Goal: Information Seeking & Learning: Find specific fact

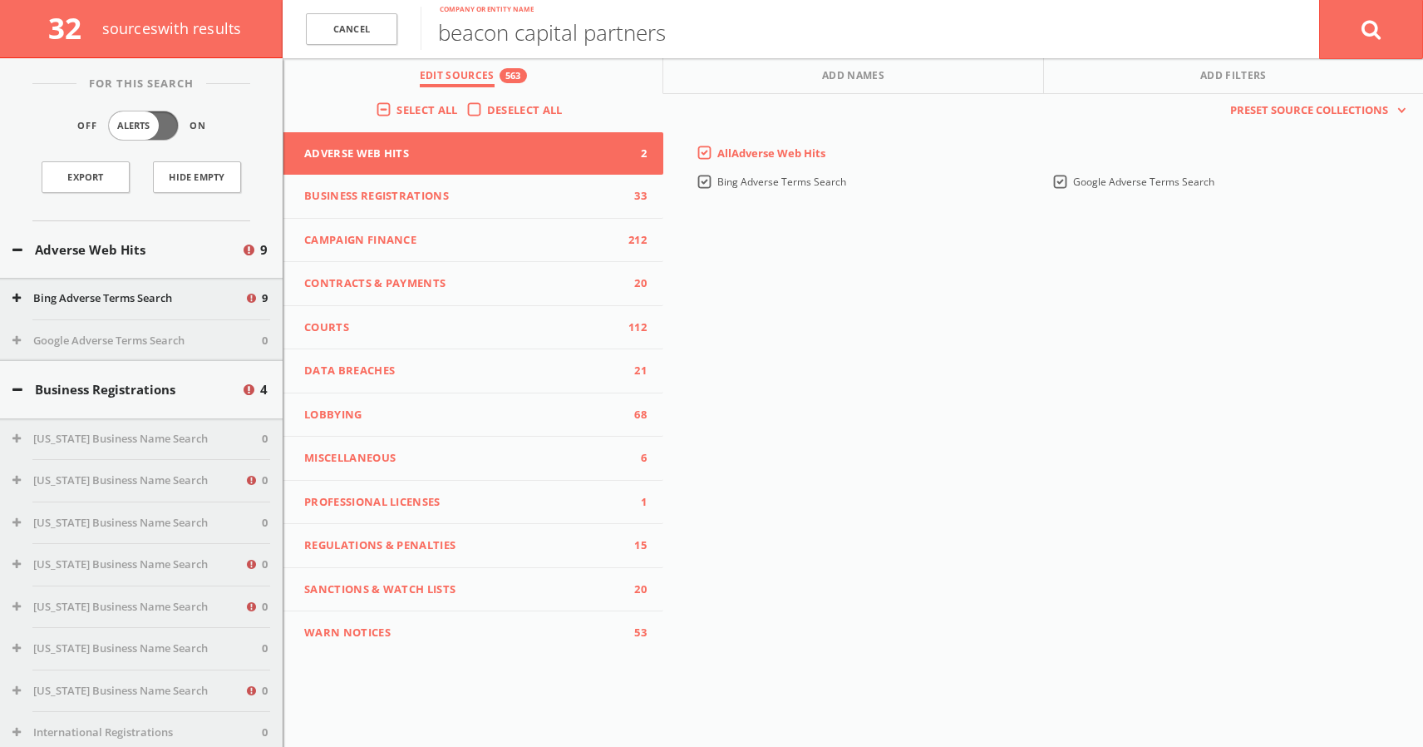
click at [436, 195] on span "Business Registrations" at bounding box center [463, 196] width 318 height 17
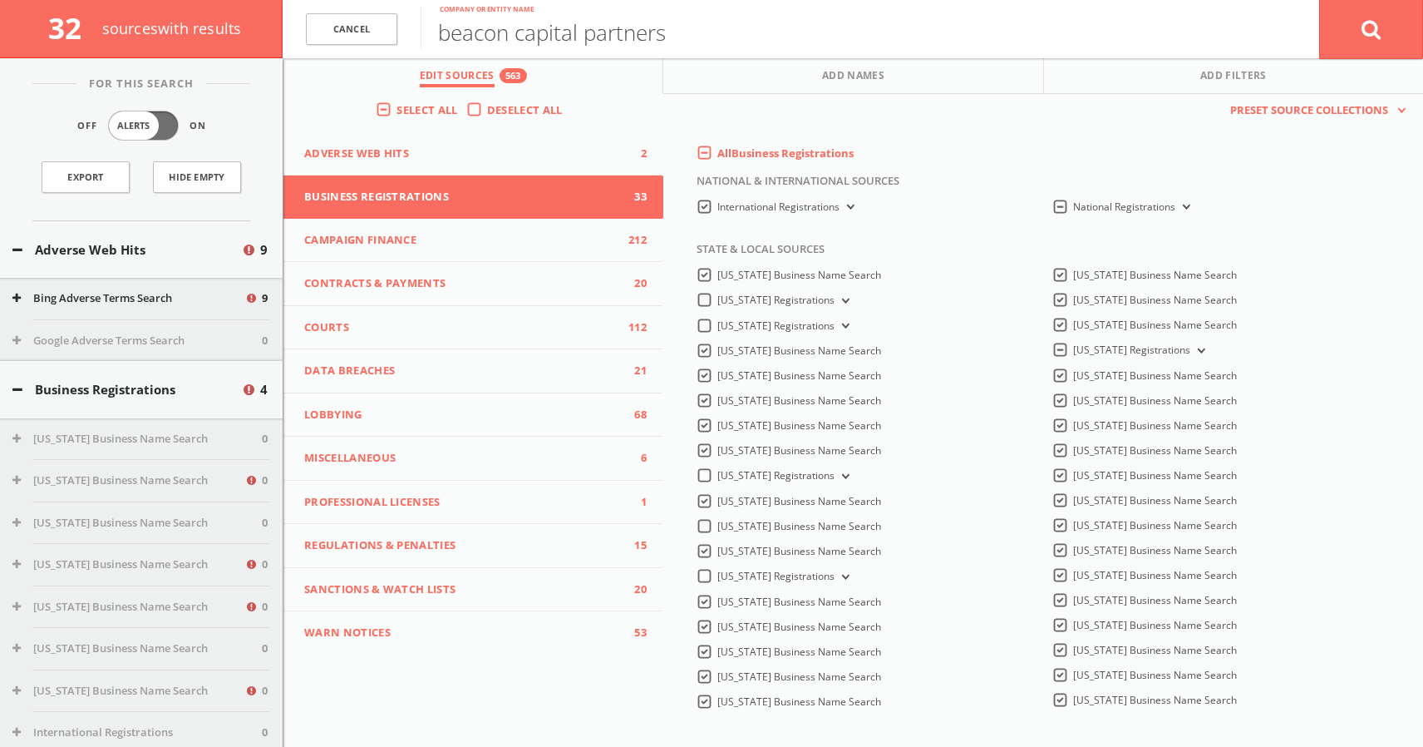
click at [431, 240] on span "Campaign Finance" at bounding box center [463, 240] width 318 height 17
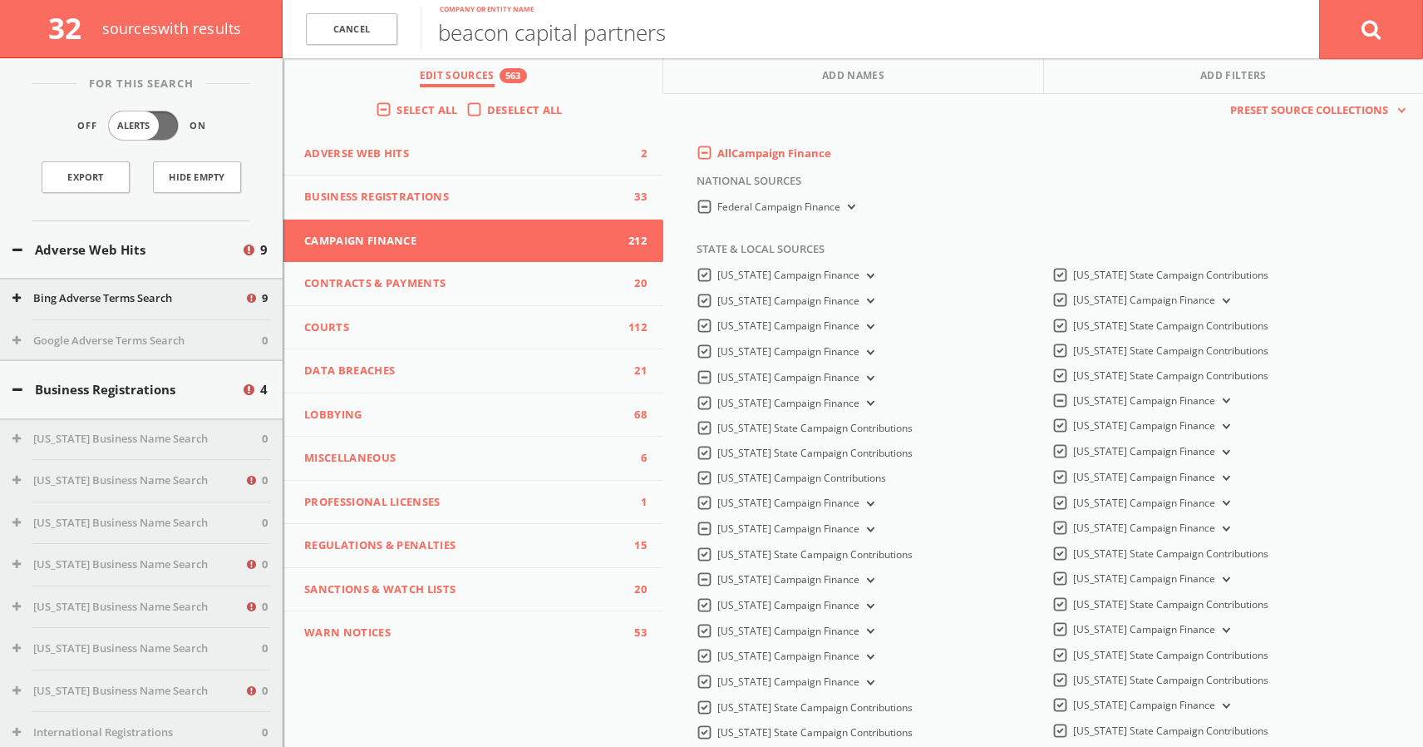
click at [442, 284] on span "Contracts & Payments" at bounding box center [463, 283] width 318 height 17
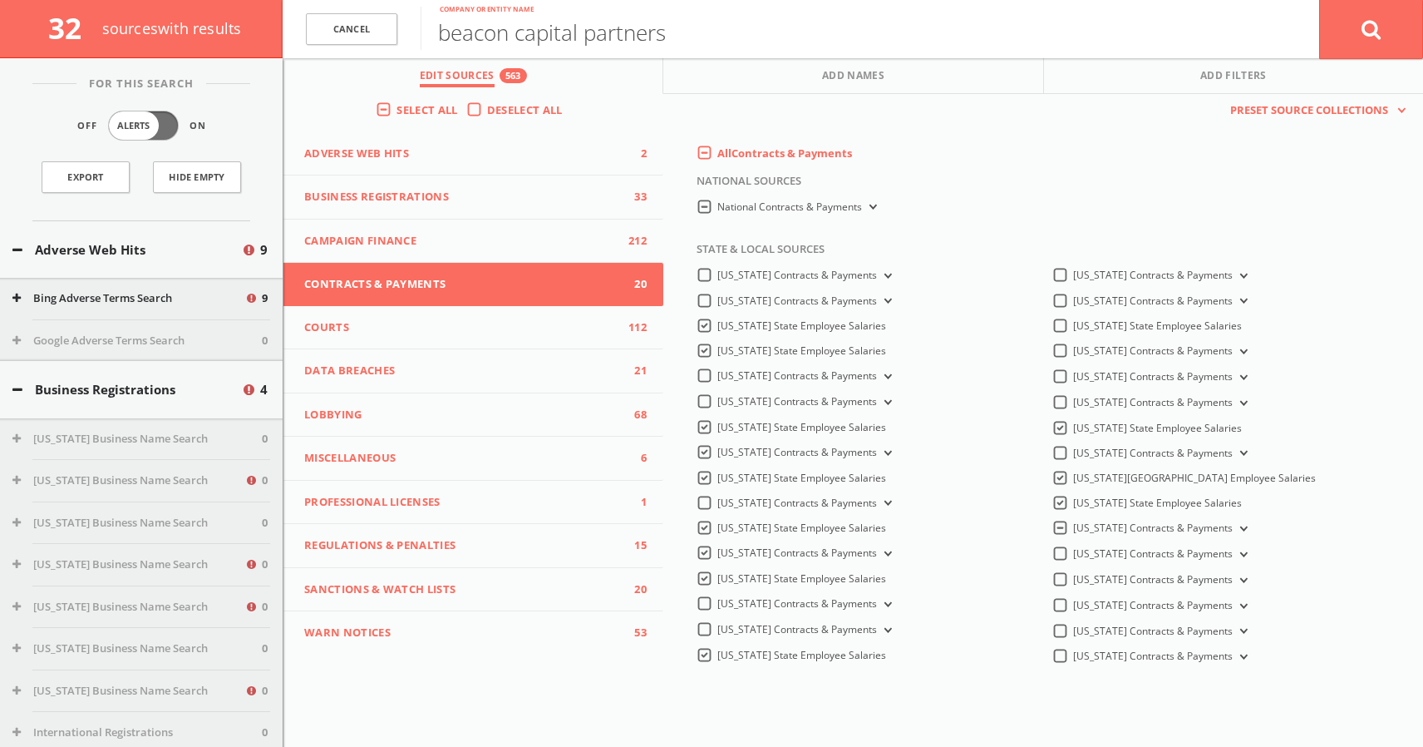
click at [442, 328] on span "Courts" at bounding box center [463, 327] width 318 height 17
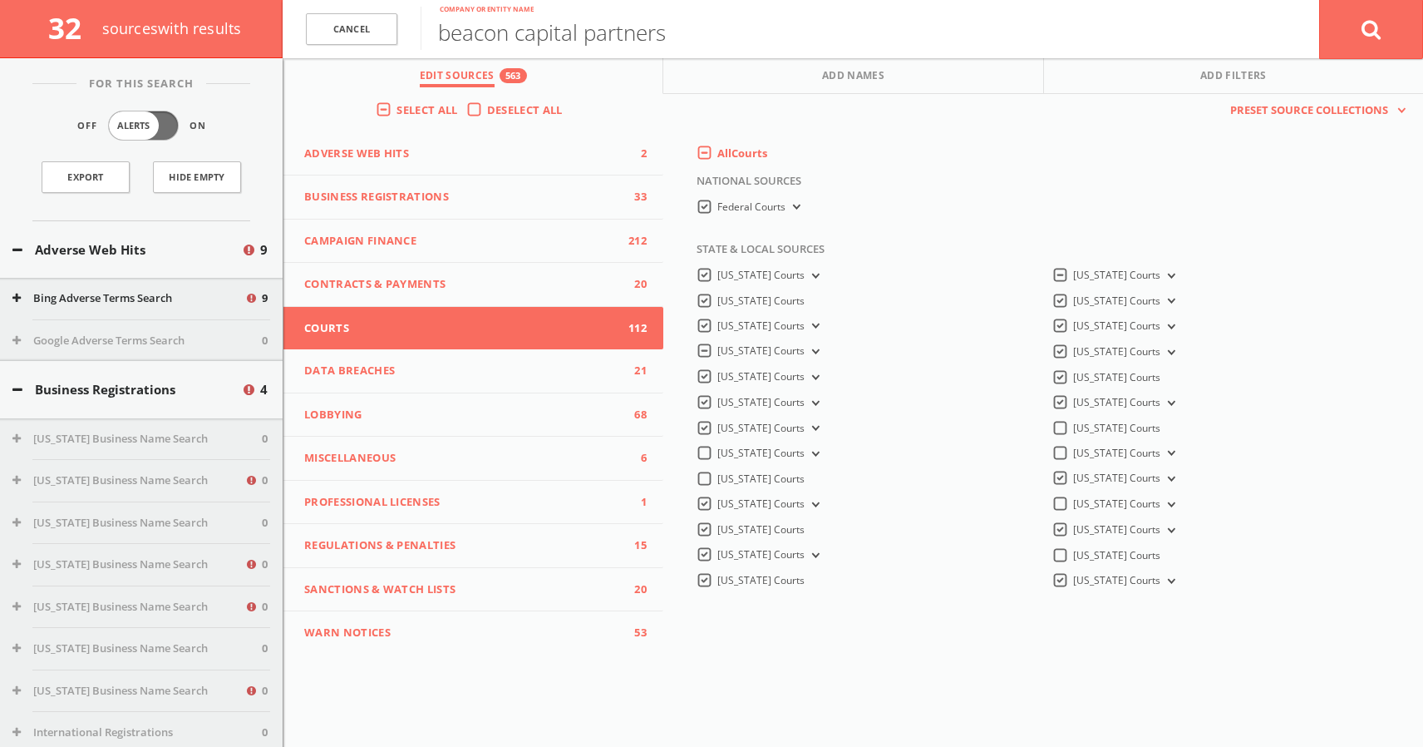
click at [135, 249] on button "Adverse Web Hits" at bounding box center [126, 249] width 229 height 19
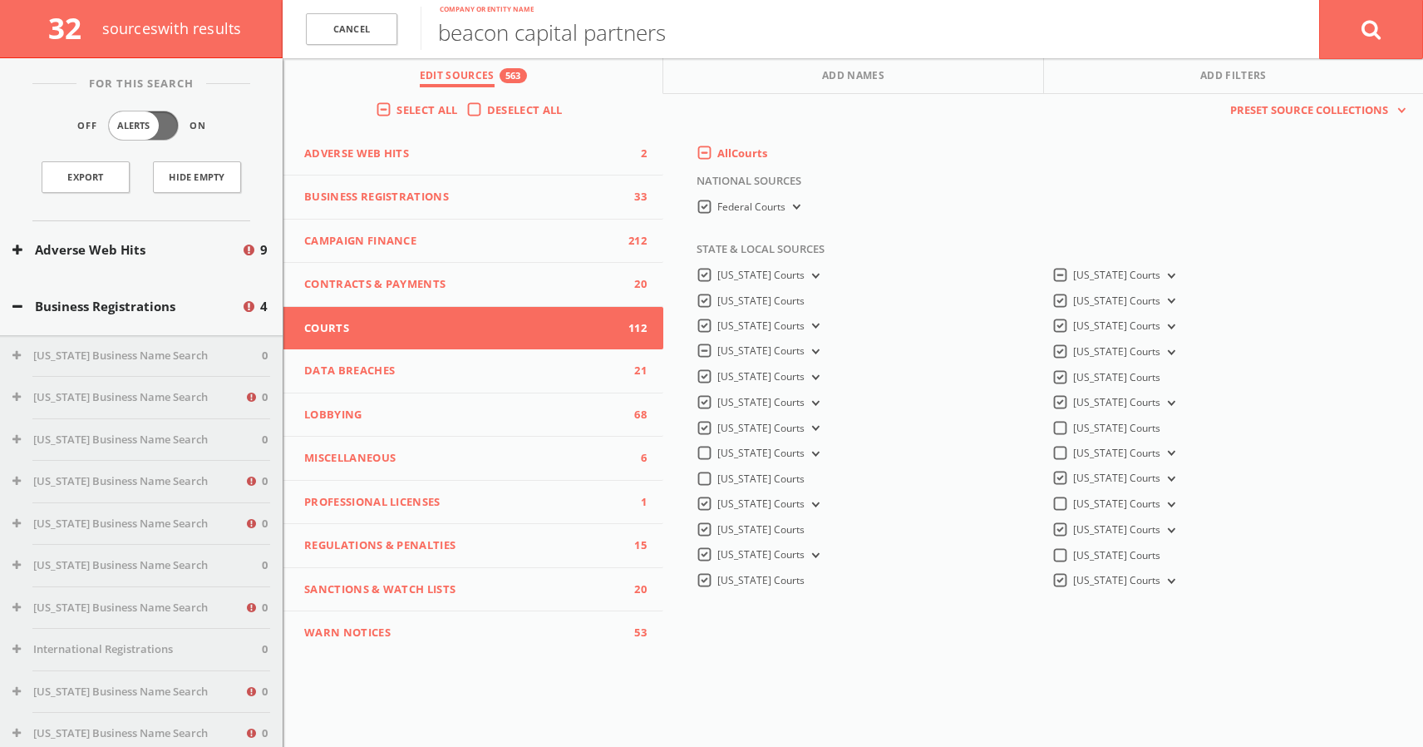
scroll to position [303, 0]
click at [435, 152] on span "Adverse Web Hits" at bounding box center [463, 153] width 318 height 17
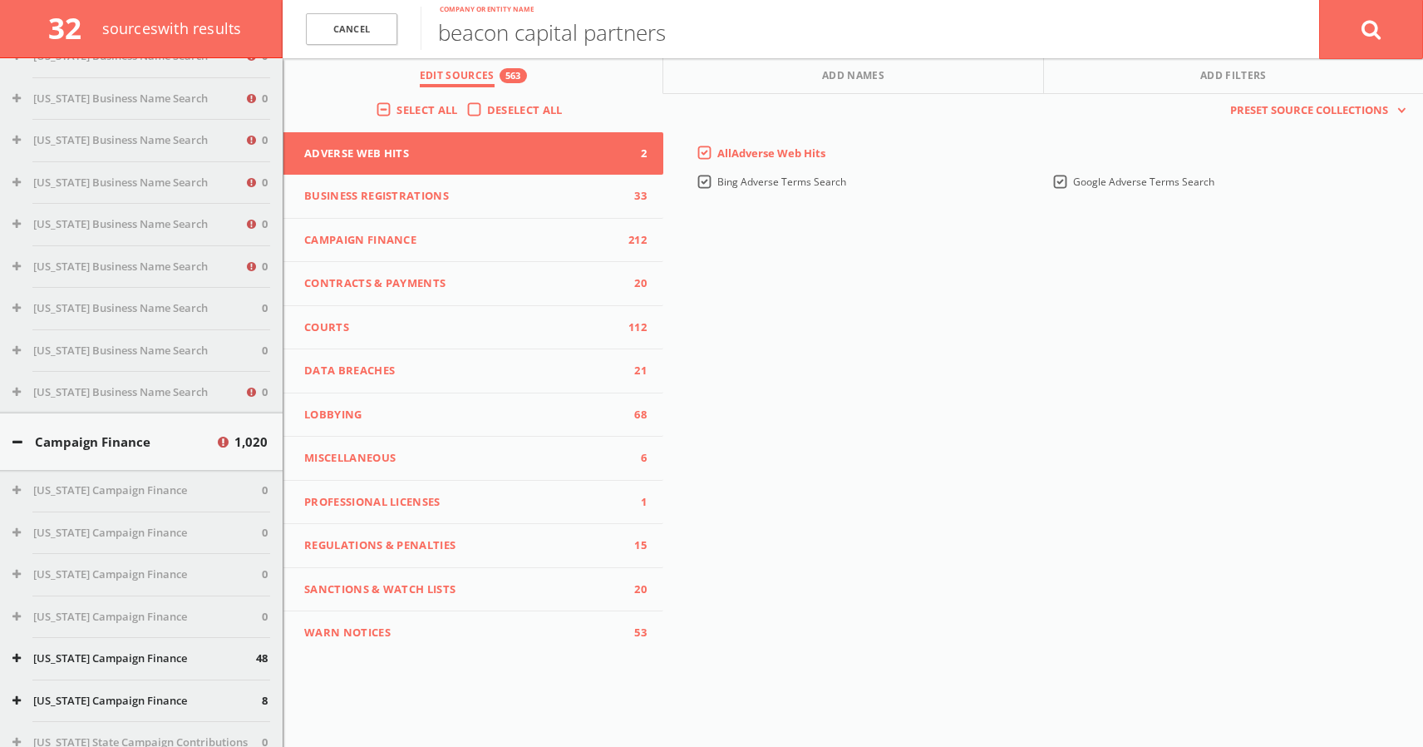
scroll to position [1494, 0]
click at [107, 441] on button "Campaign Finance" at bounding box center [113, 440] width 203 height 19
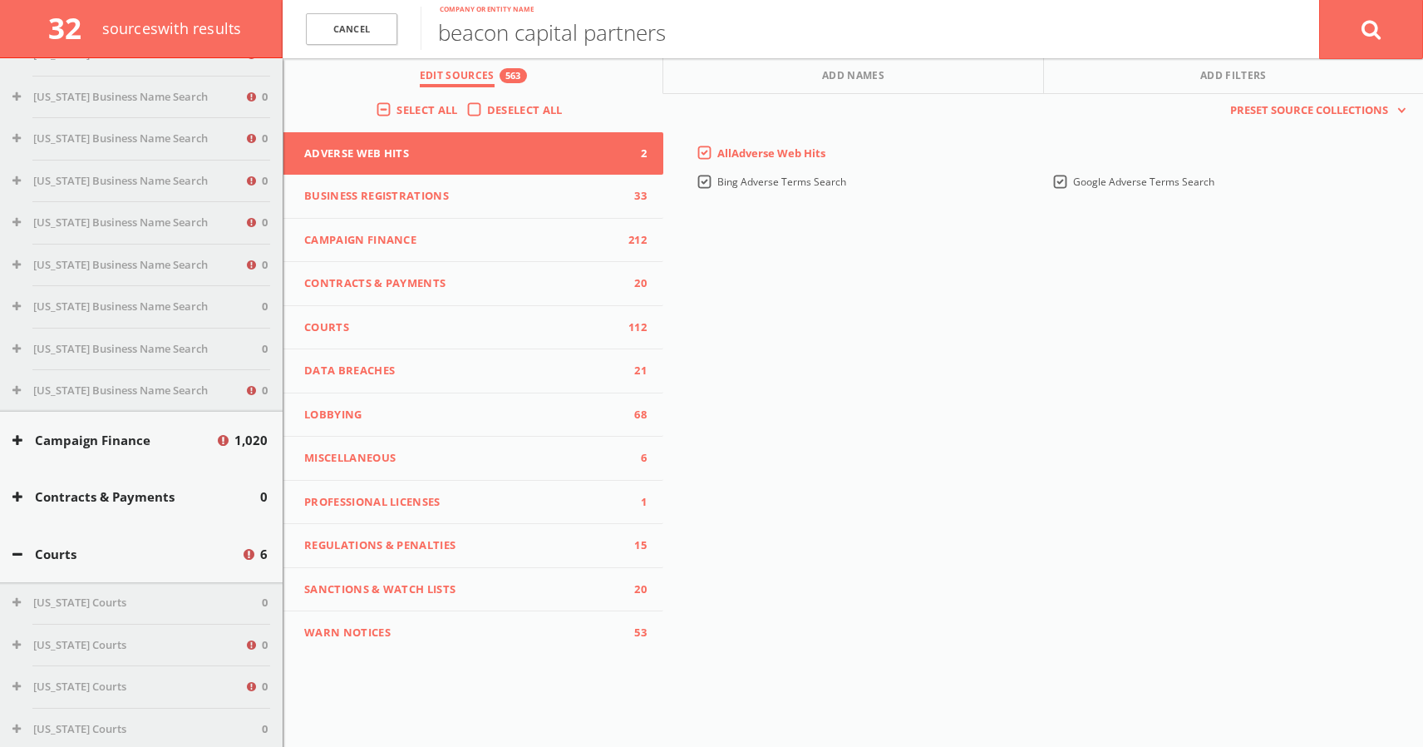
click at [108, 441] on button "Campaign Finance" at bounding box center [113, 440] width 203 height 19
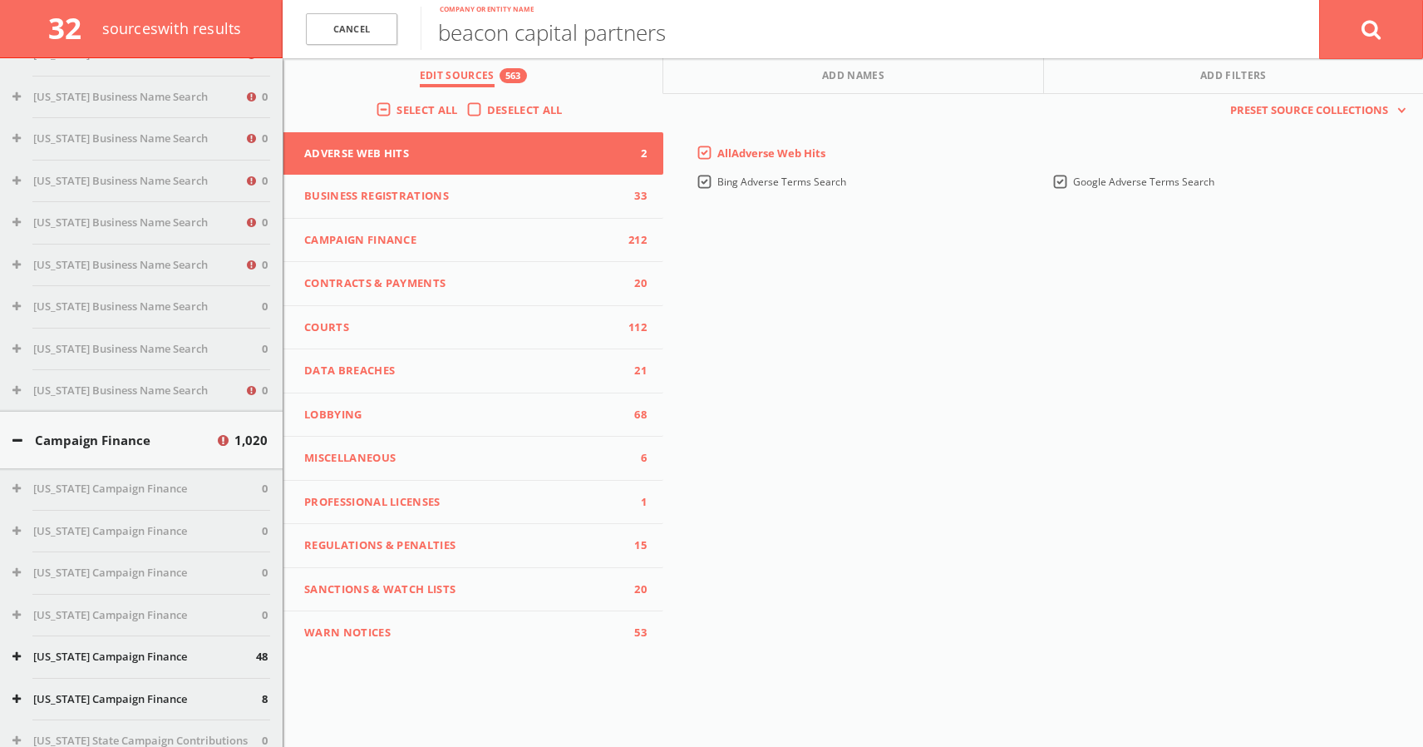
scroll to position [1047, 0]
click at [98, 658] on button "[US_STATE] Campaign Finance" at bounding box center [134, 656] width 244 height 17
click at [106, 697] on button "[US_STATE] State Campaign Contributions" at bounding box center [134, 695] width 244 height 17
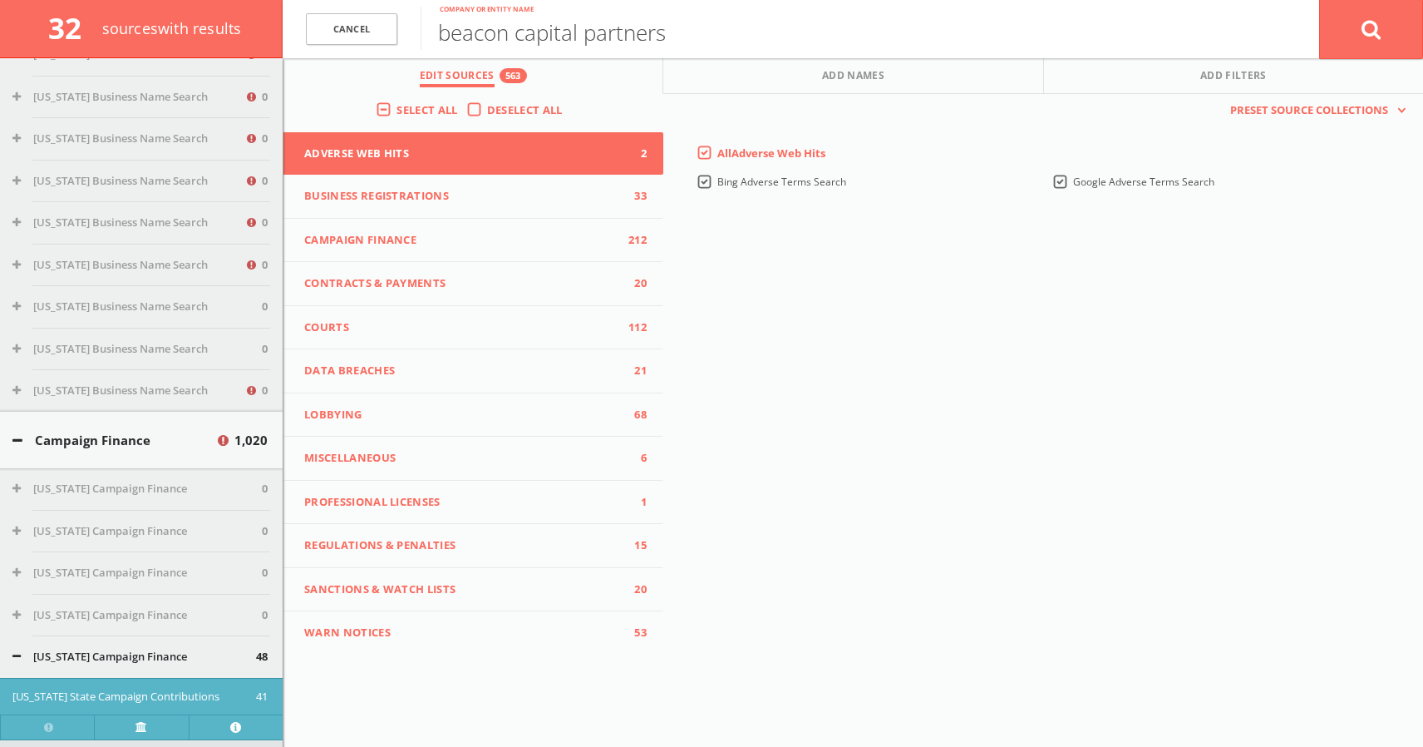
scroll to position [1186, 0]
click at [652, 20] on input "beacon capital partners" at bounding box center [870, 28] width 899 height 43
click at [347, 28] on link "Cancel" at bounding box center [351, 29] width 91 height 32
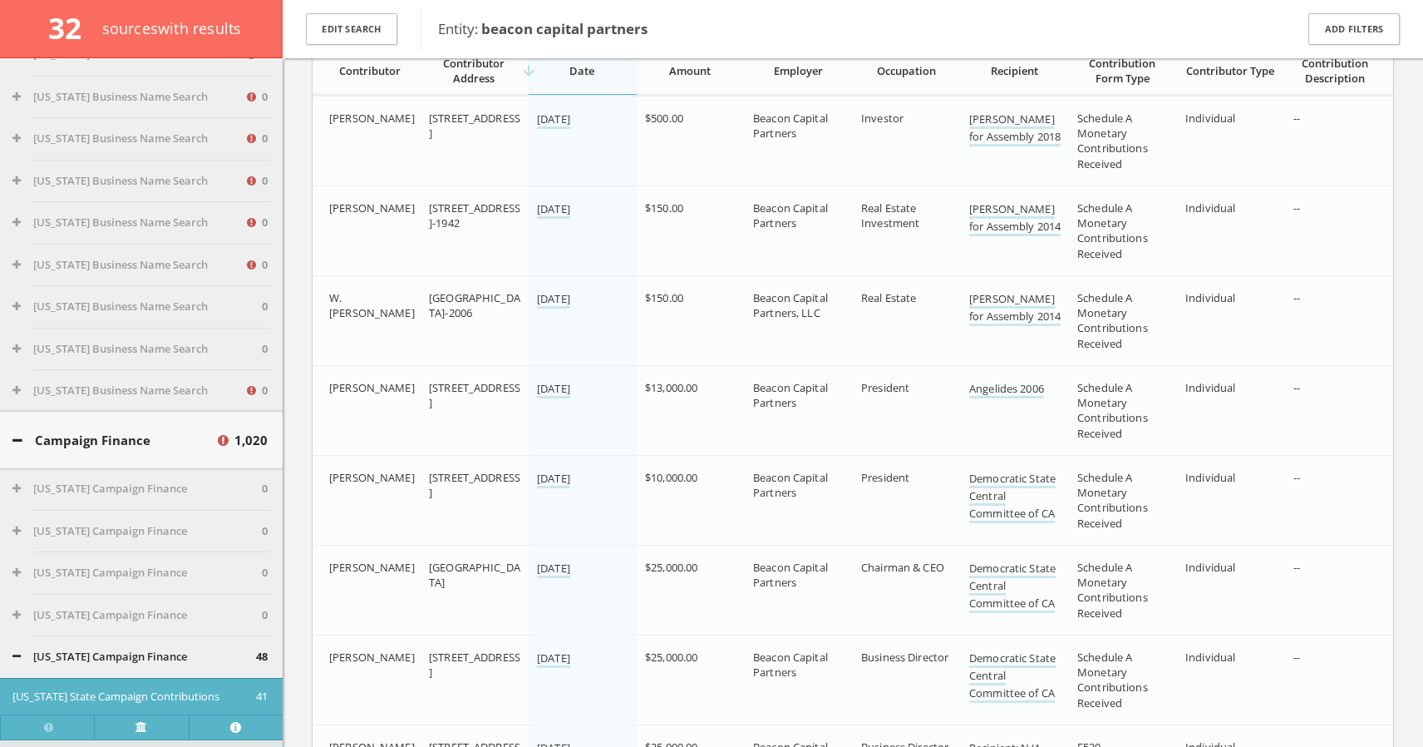
click at [347, 28] on button "Edit Search" at bounding box center [351, 29] width 91 height 32
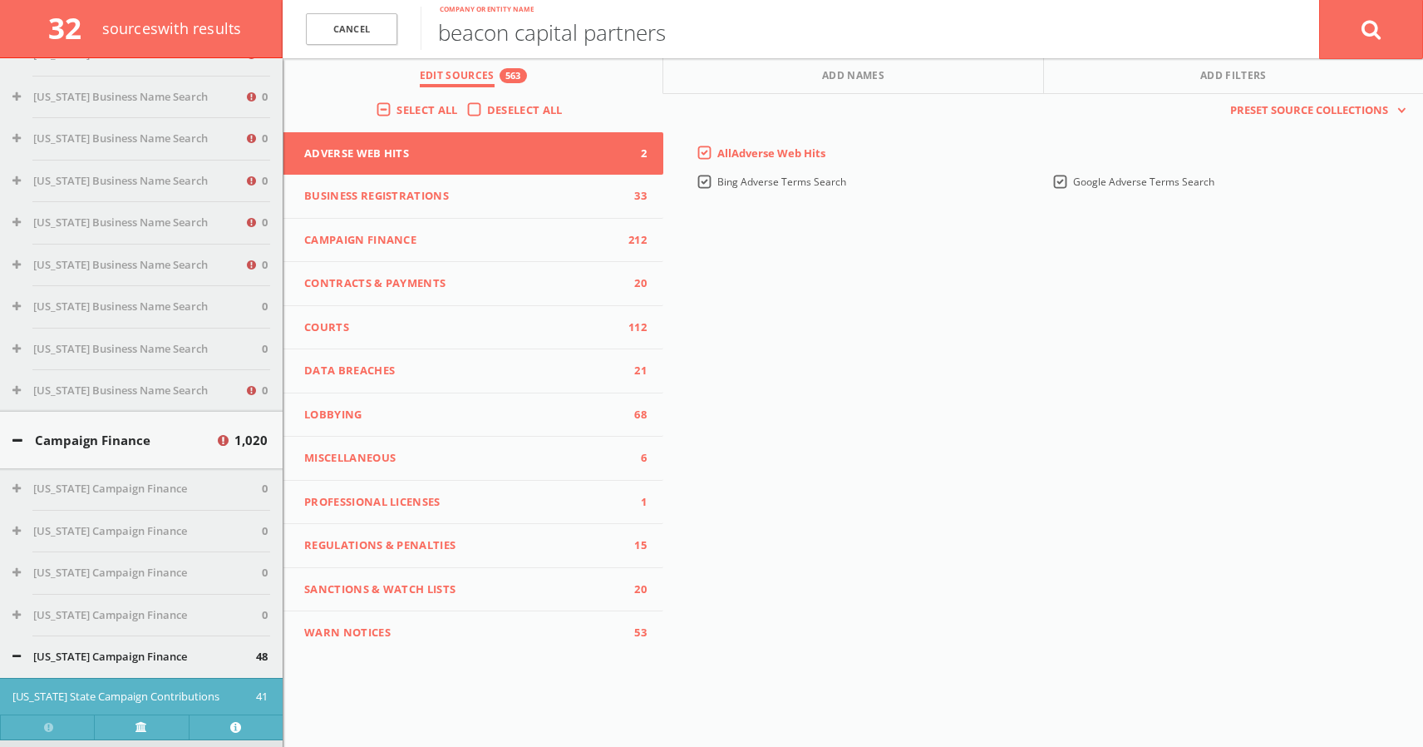
click at [508, 37] on input "beacon capital partners" at bounding box center [870, 28] width 899 height 43
click at [1383, 29] on button at bounding box center [1371, 29] width 104 height 60
click at [943, 34] on input "text" at bounding box center [870, 28] width 899 height 43
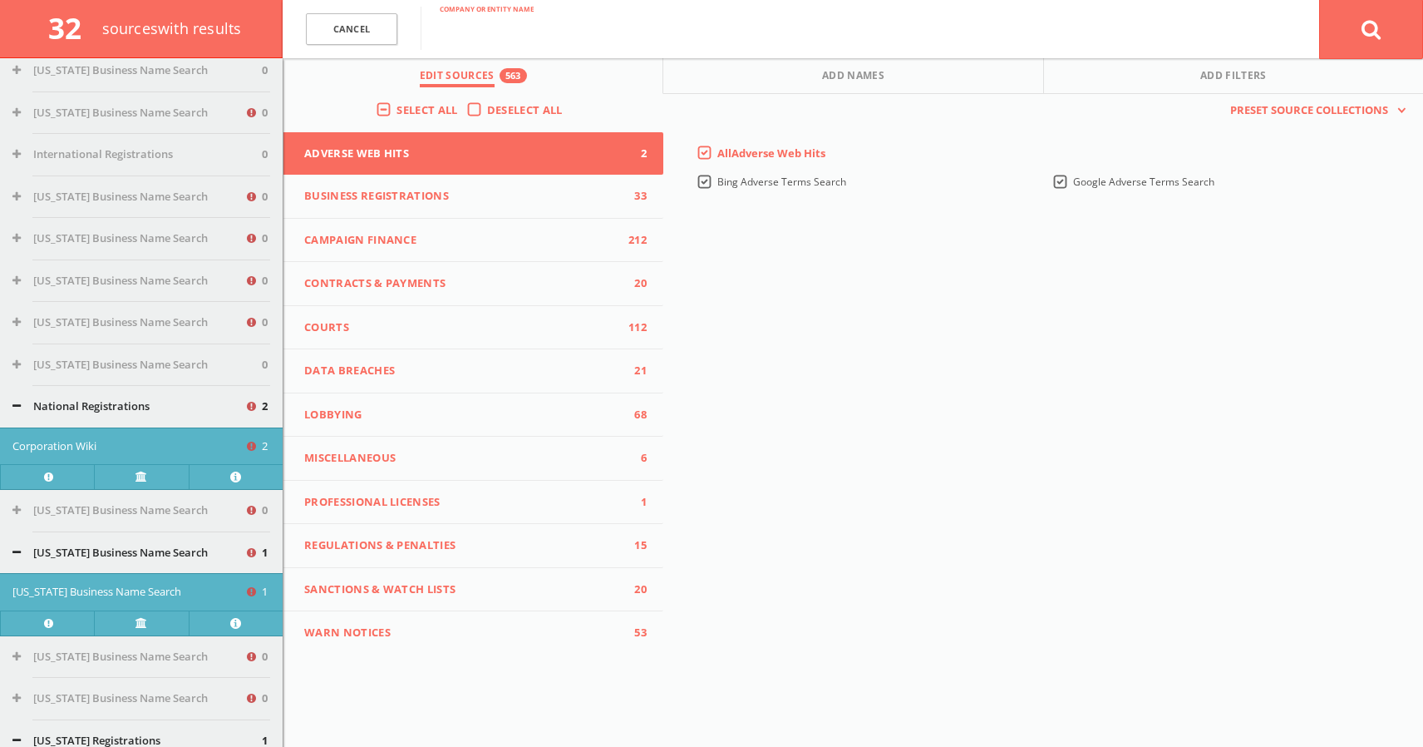
scroll to position [0, 0]
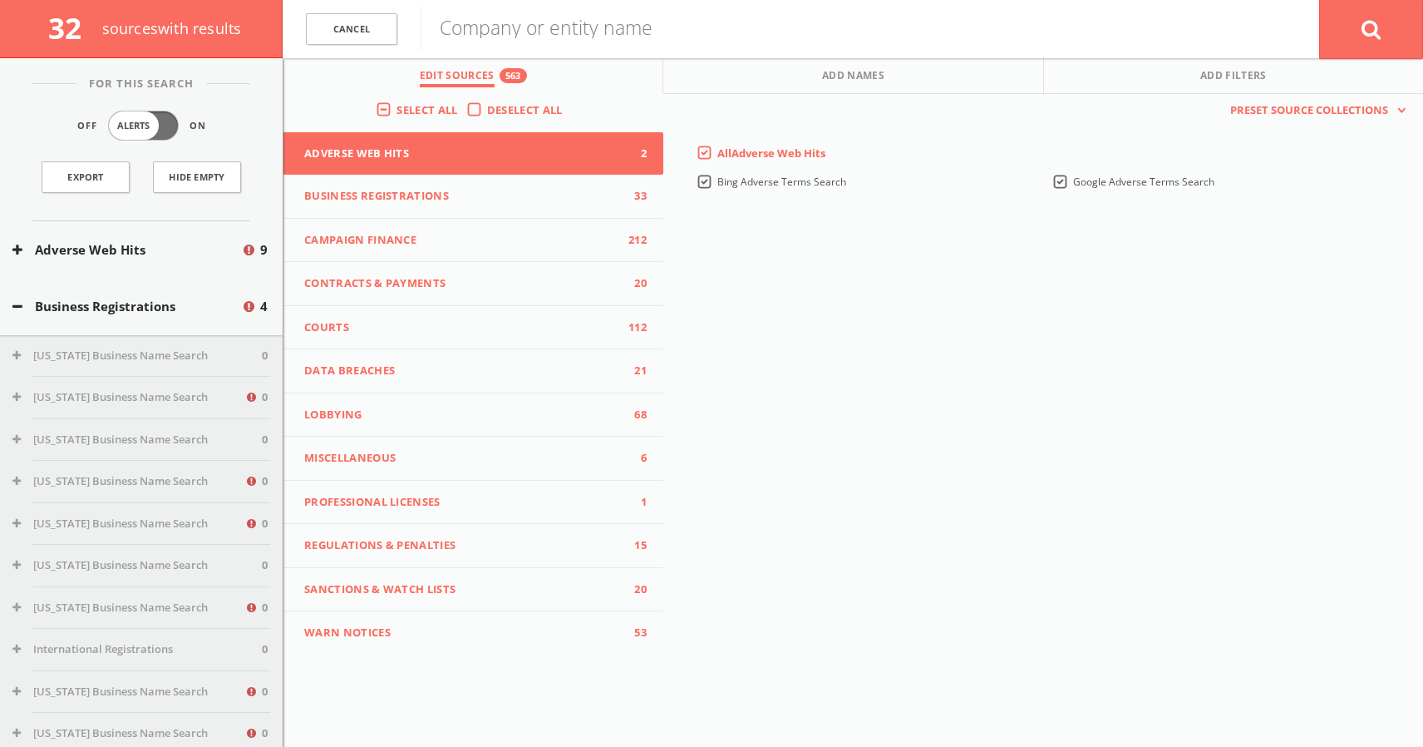
click at [41, 250] on button "Adverse Web Hits" at bounding box center [126, 249] width 229 height 19
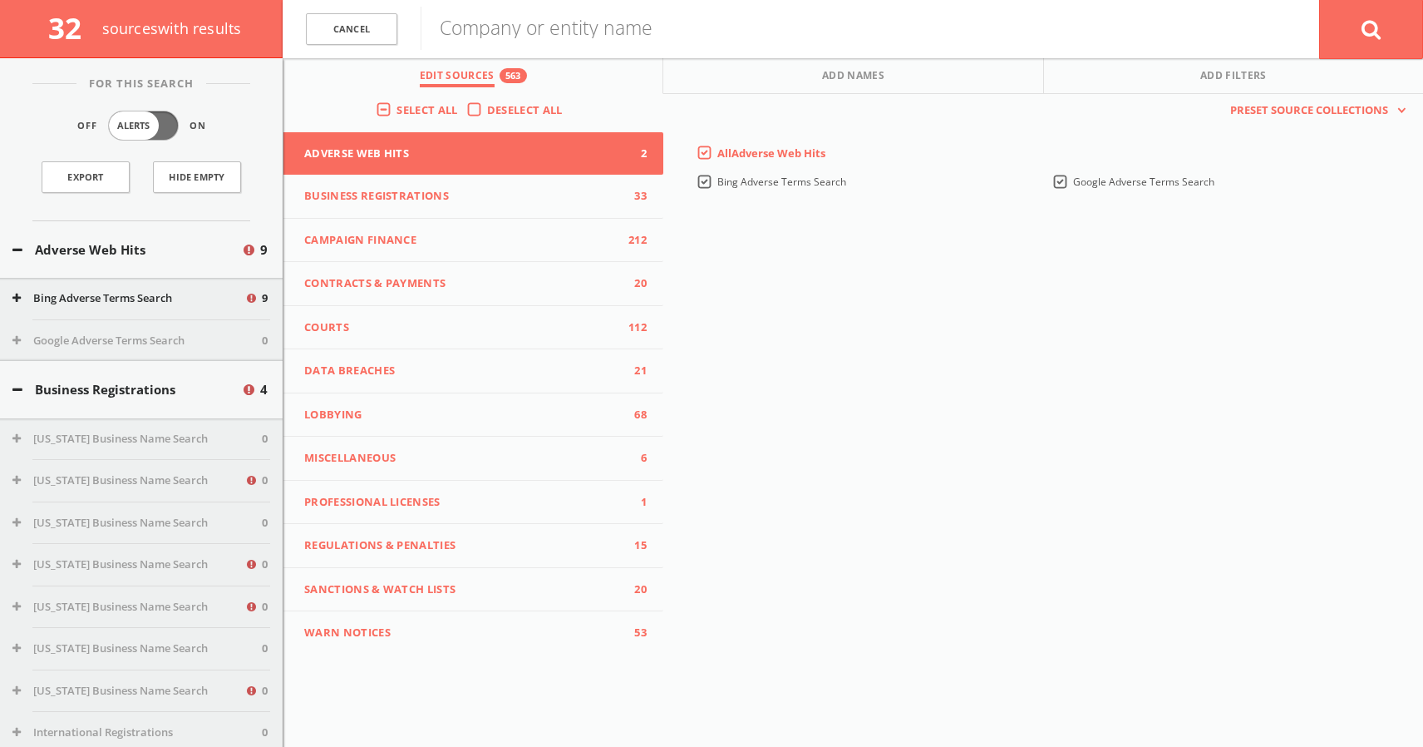
click at [103, 252] on button "Adverse Web Hits" at bounding box center [126, 249] width 229 height 19
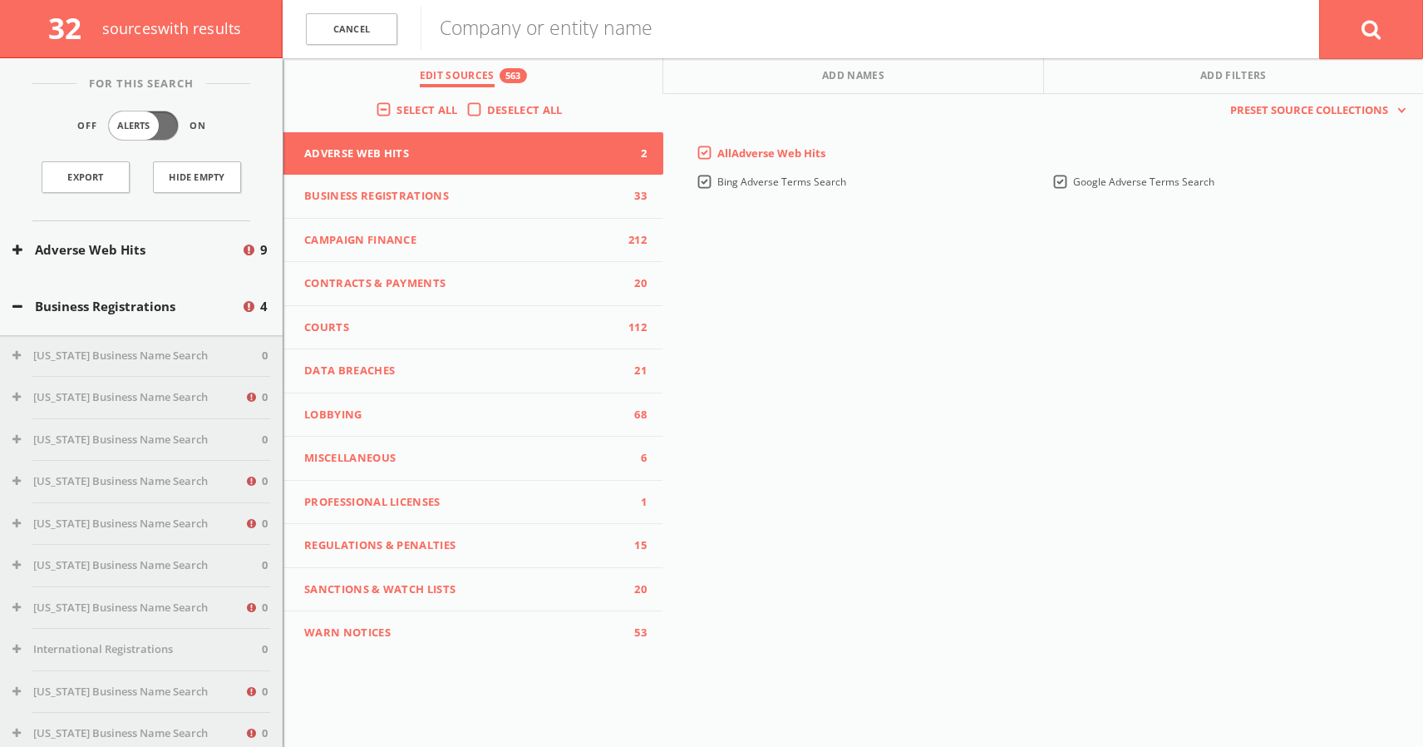
scroll to position [131, 0]
click at [260, 251] on span "9" at bounding box center [263, 249] width 7 height 19
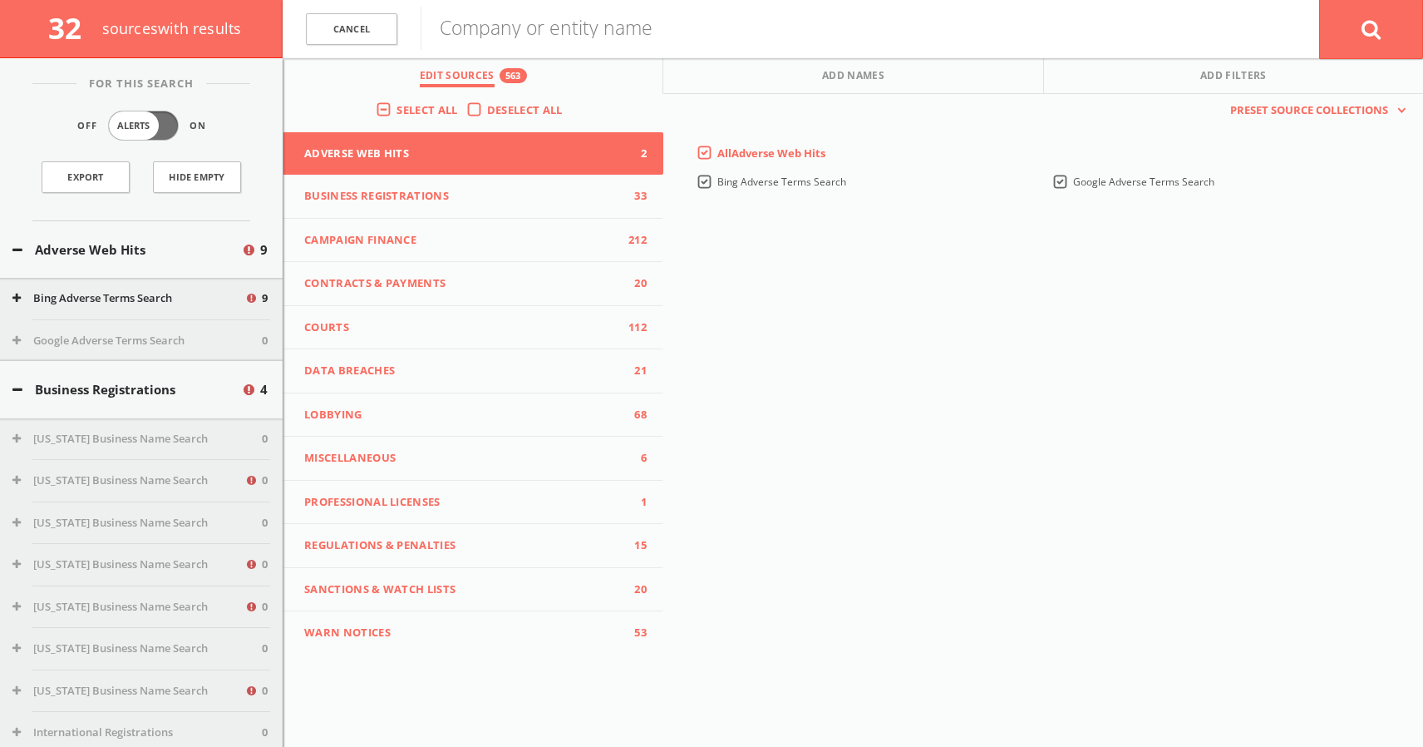
click at [381, 155] on span "Adverse Web Hits" at bounding box center [463, 153] width 318 height 17
click at [471, 32] on input "text" at bounding box center [870, 28] width 899 height 43
click at [333, 32] on link "Cancel" at bounding box center [351, 29] width 91 height 32
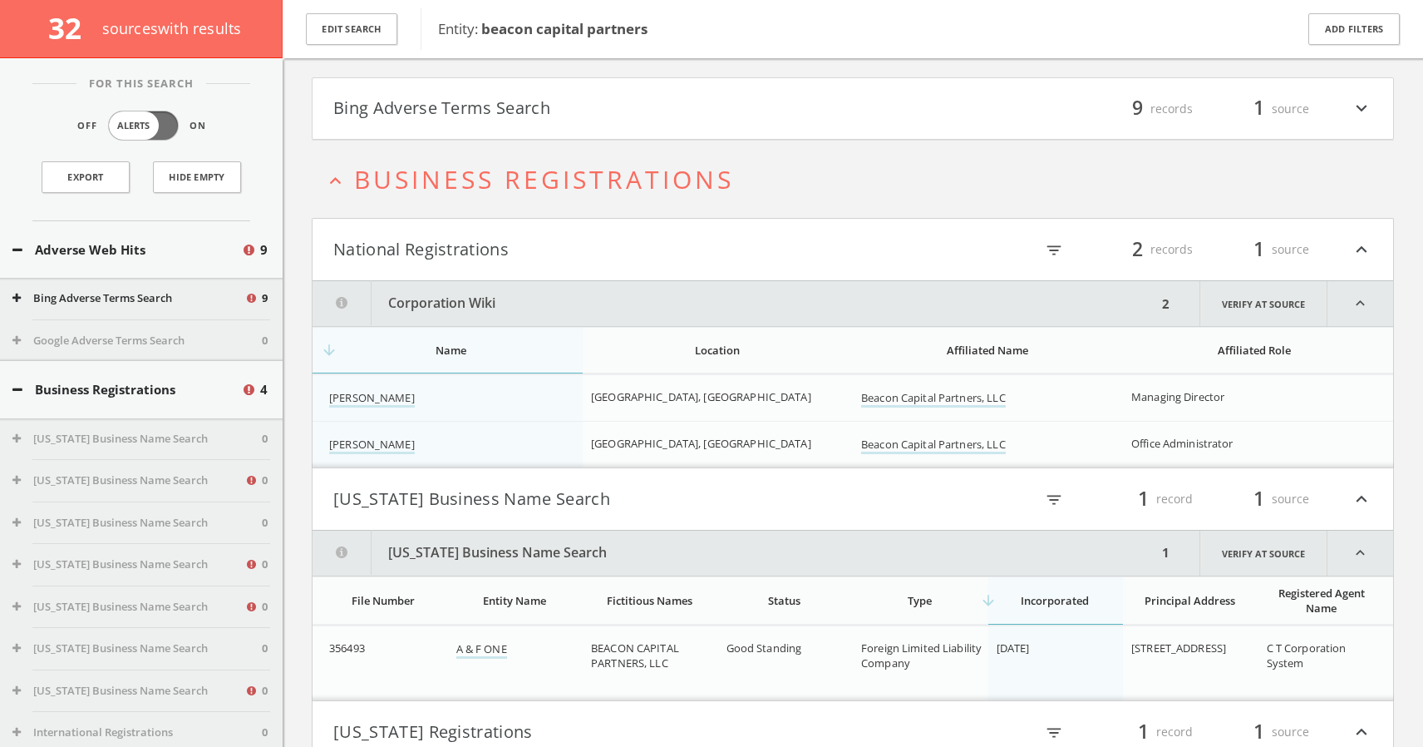
click at [1365, 111] on icon "expand_more" at bounding box center [1362, 109] width 22 height 28
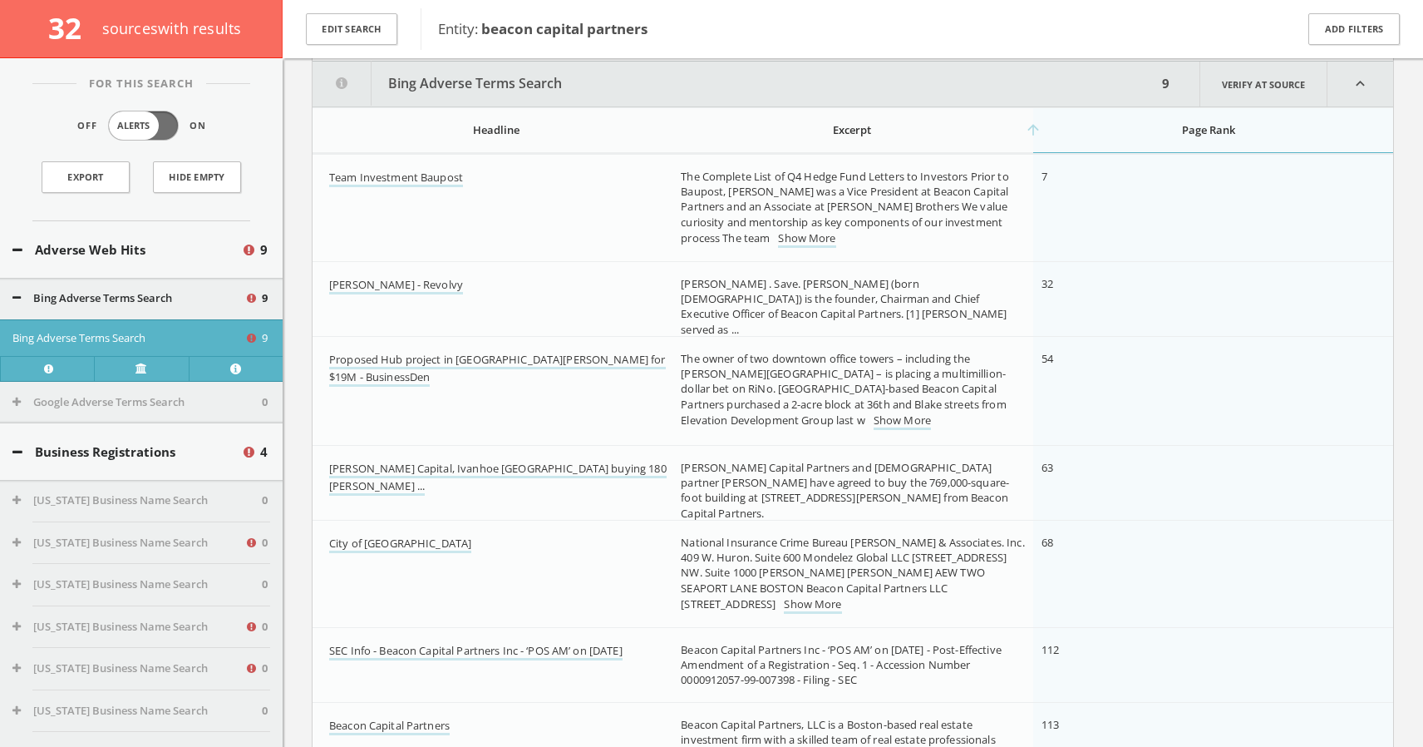
scroll to position [212, 0]
click at [425, 283] on link "[PERSON_NAME] - Revolvy" at bounding box center [396, 282] width 134 height 17
click at [931, 410] on link "Show More" at bounding box center [902, 418] width 57 height 17
click at [534, 356] on link "Proposed Hub project in [GEOGRAPHIC_DATA][PERSON_NAME] for $19M - BusinessDen" at bounding box center [497, 366] width 337 height 35
click at [599, 469] on link "[PERSON_NAME] Capital, Ivanhoe [GEOGRAPHIC_DATA] buying 180 [PERSON_NAME] ..." at bounding box center [498, 473] width 338 height 35
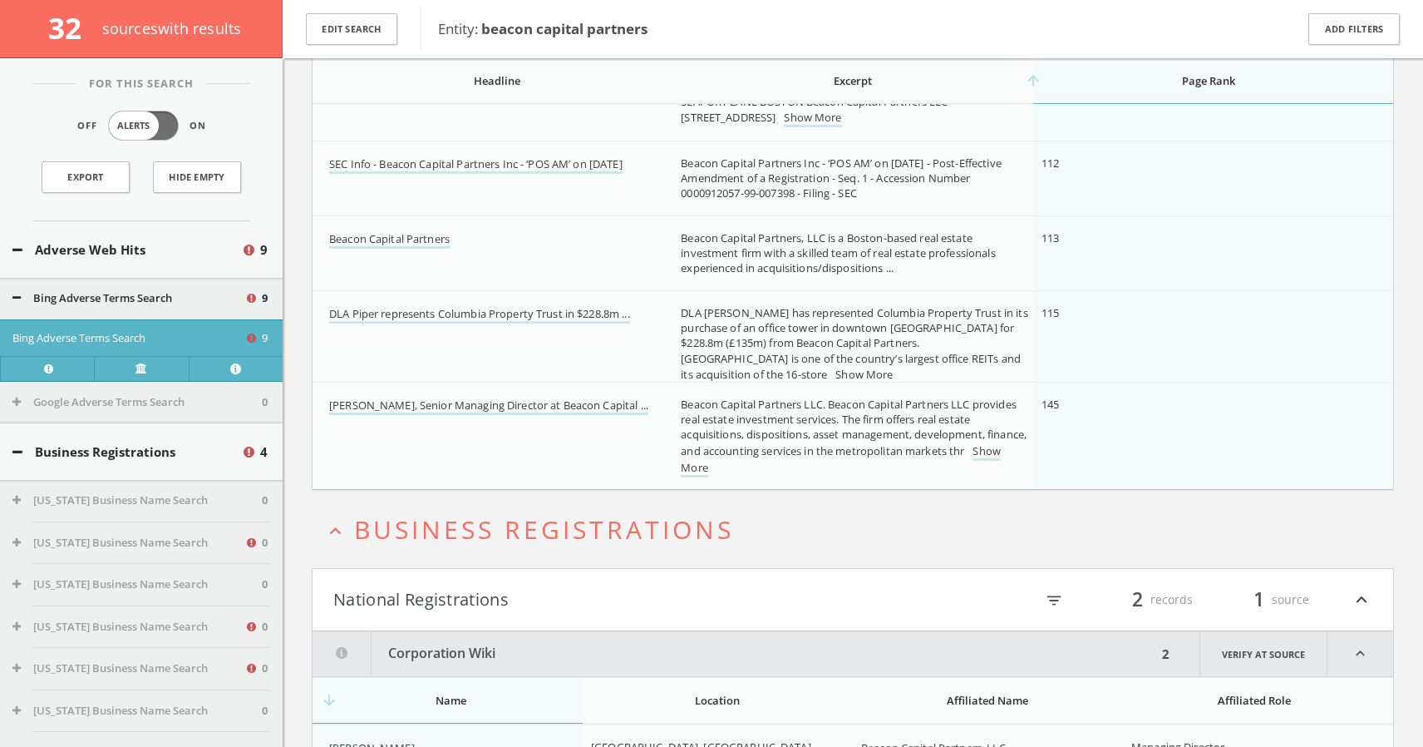
scroll to position [696, 0]
click at [603, 313] on link "DLA Piper represents Columbia Property Trust in $228.8m ..." at bounding box center [479, 312] width 301 height 17
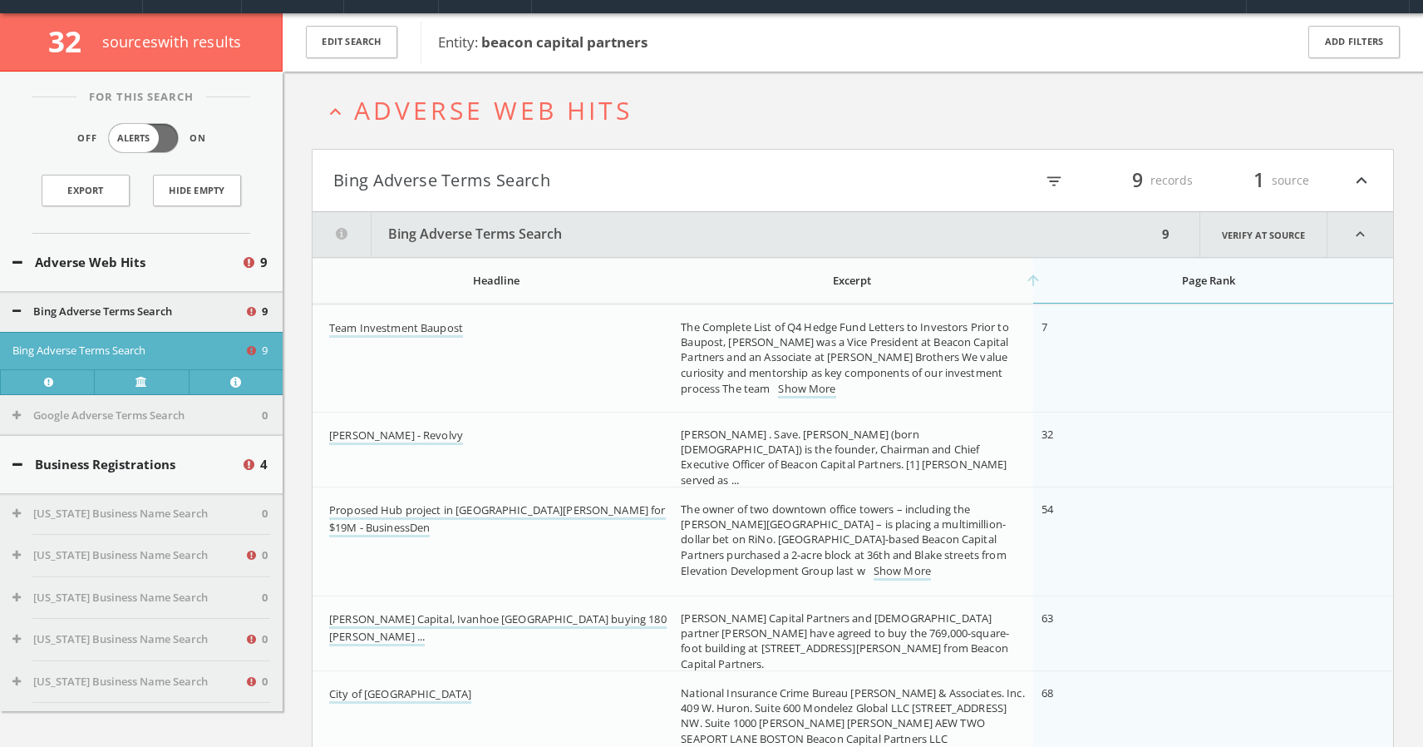
scroll to position [15, 0]
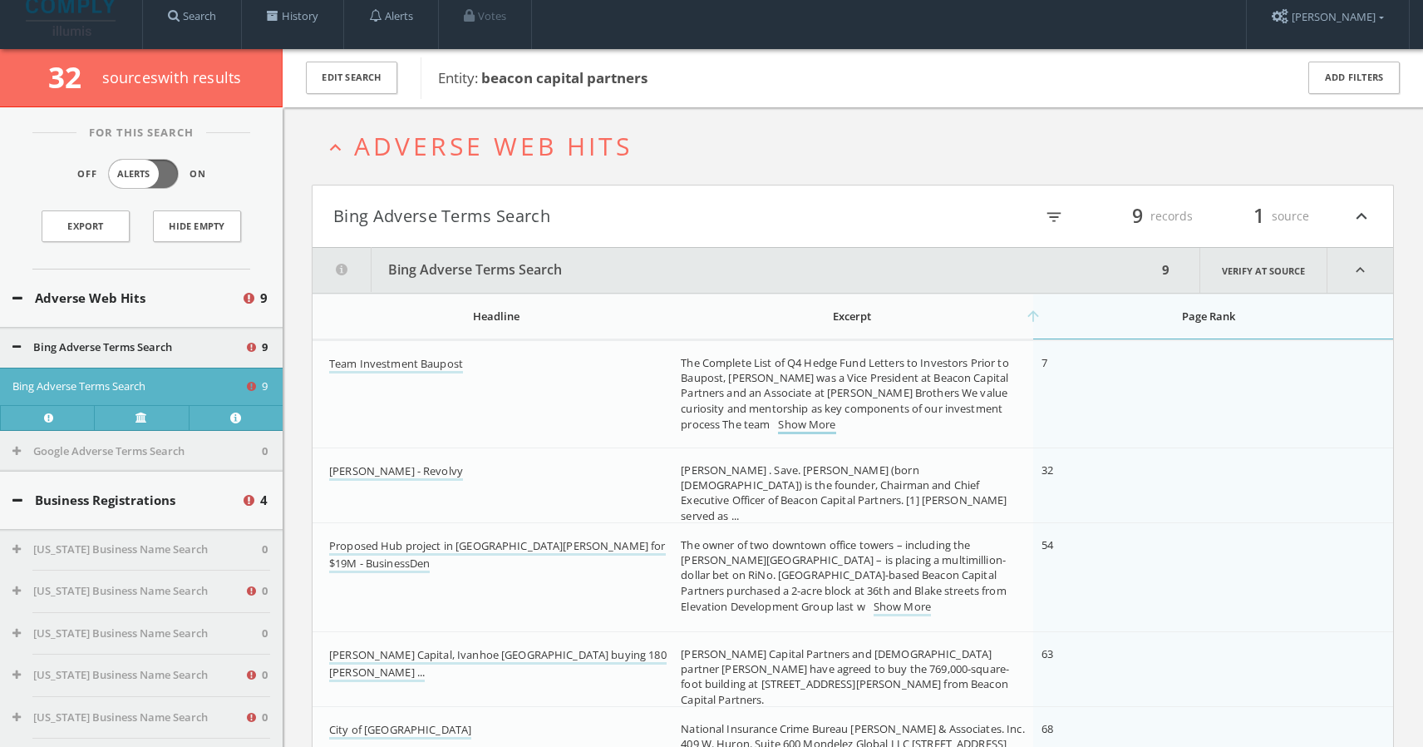
click at [778, 426] on link "Show More" at bounding box center [806, 424] width 57 height 17
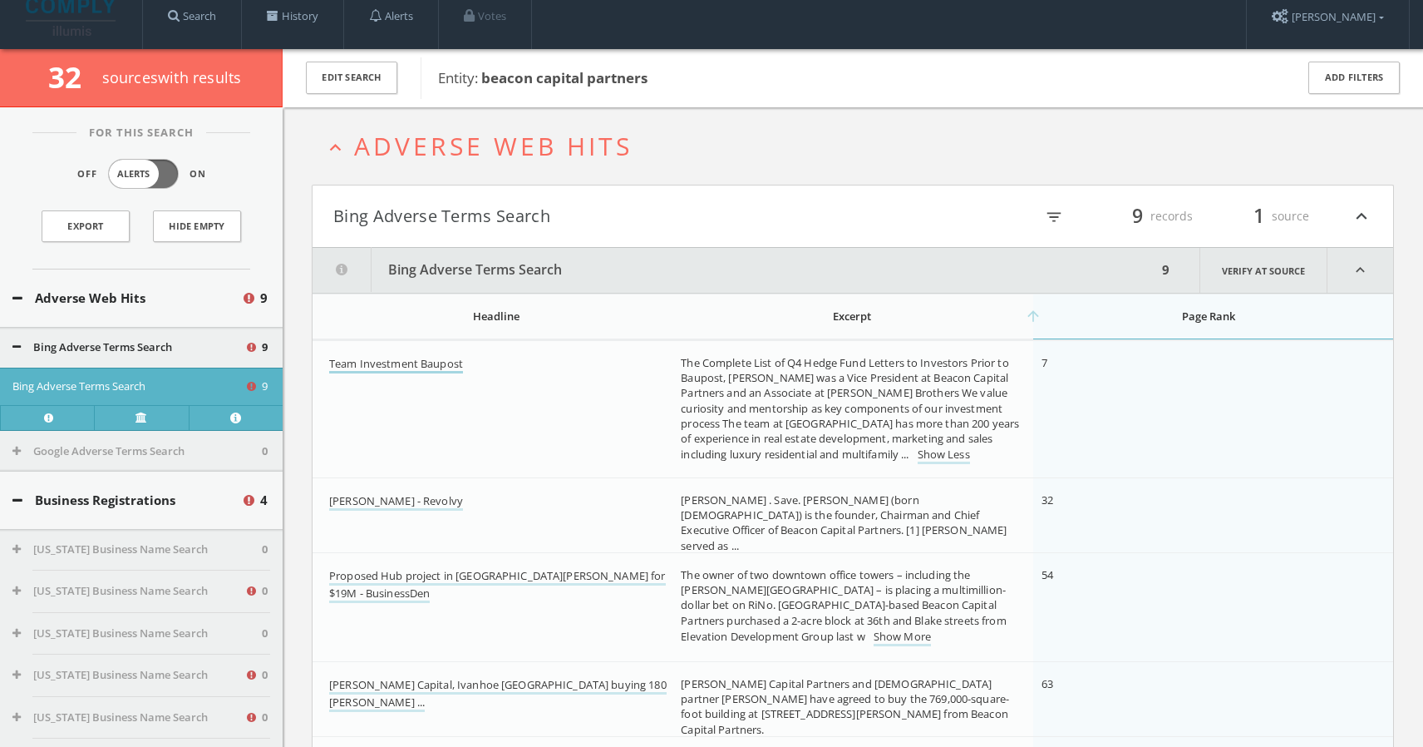
click at [405, 366] on link "Team Investment Baupost" at bounding box center [396, 364] width 134 height 17
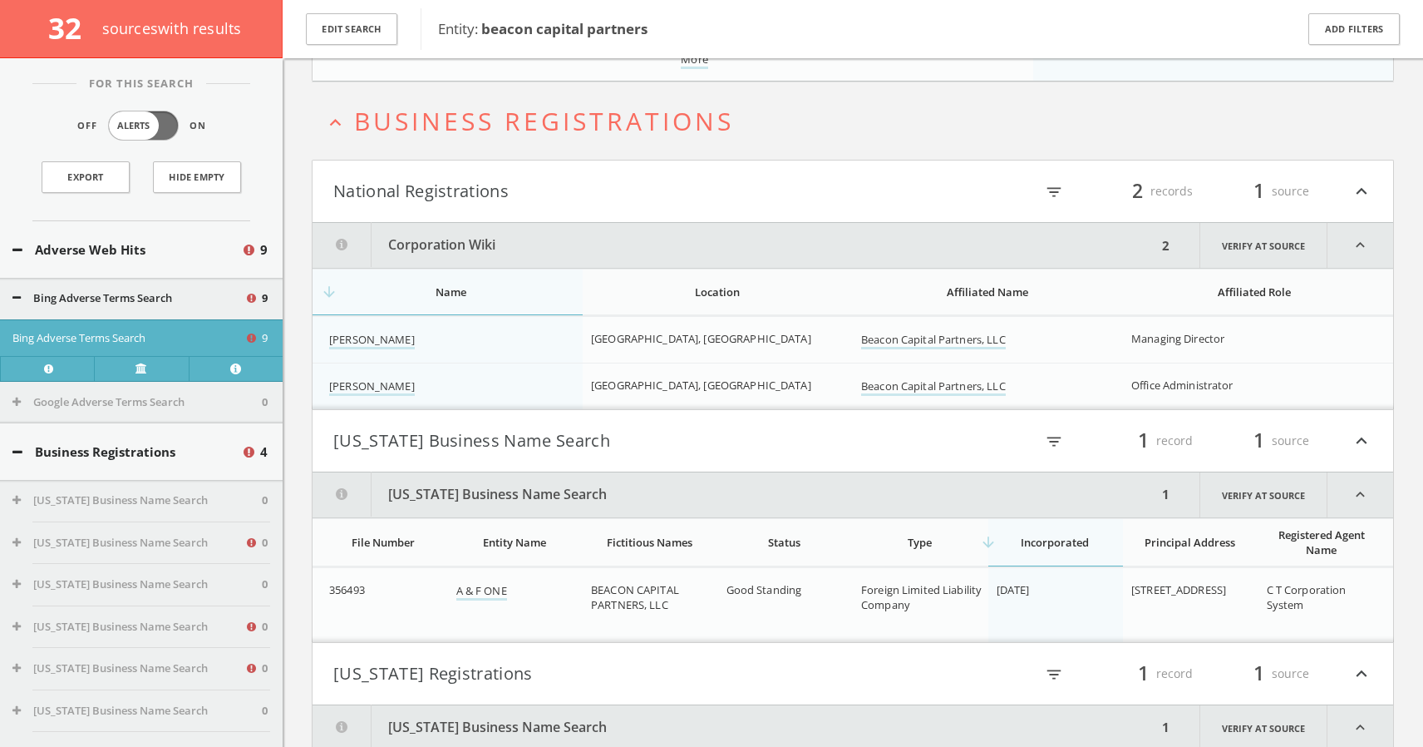
scroll to position [1135, 0]
click at [375, 340] on link "[PERSON_NAME]" at bounding box center [372, 339] width 86 height 17
